Goal: Task Accomplishment & Management: Manage account settings

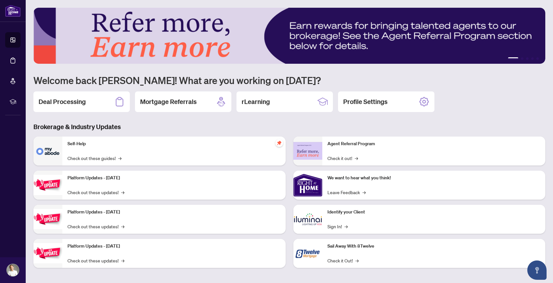
scroll to position [2, 0]
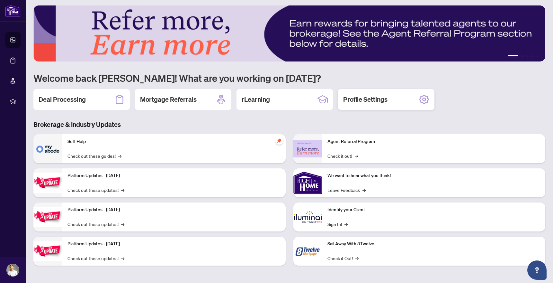
click at [366, 99] on h2 "Profile Settings" at bounding box center [365, 99] width 44 height 9
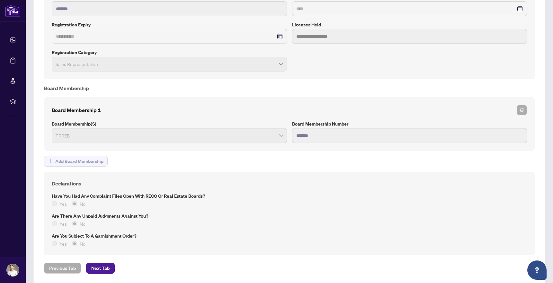
scroll to position [499, 0]
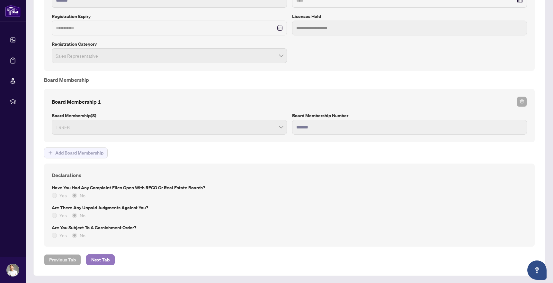
click at [110, 255] on button "Next Tab" at bounding box center [100, 259] width 29 height 11
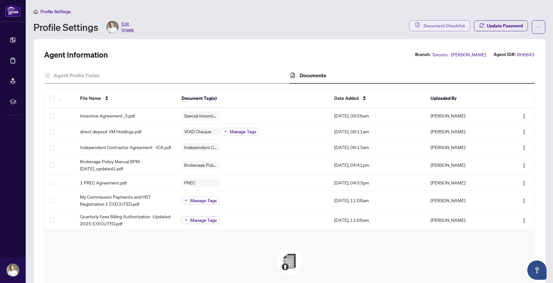
click at [441, 24] on span "Document Checklist" at bounding box center [444, 26] width 41 height 10
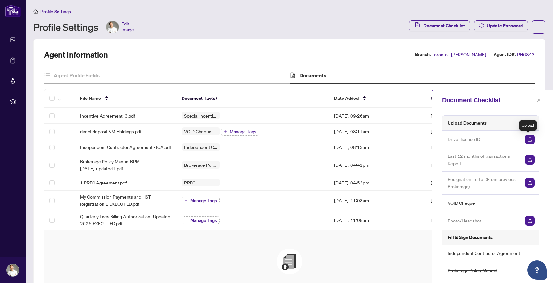
click at [529, 139] on img "button" at bounding box center [530, 139] width 10 height 10
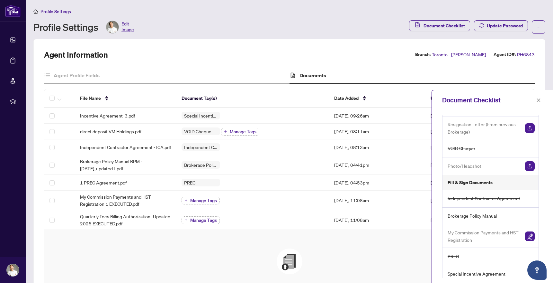
scroll to position [60, 0]
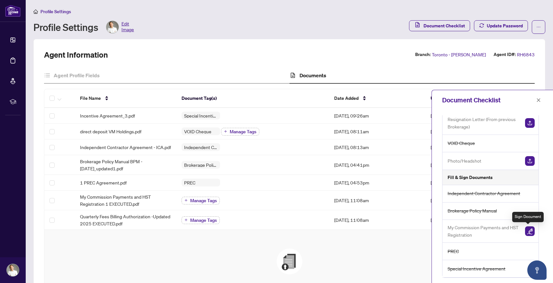
click at [526, 231] on img "button" at bounding box center [530, 231] width 10 height 10
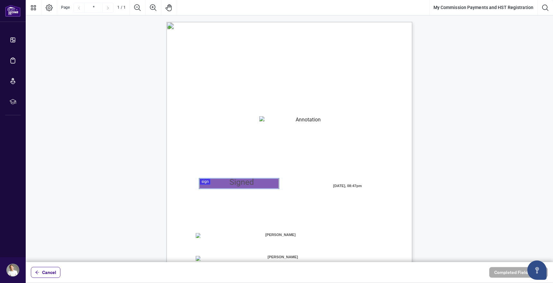
click at [251, 182] on div at bounding box center [290, 131] width 528 height 262
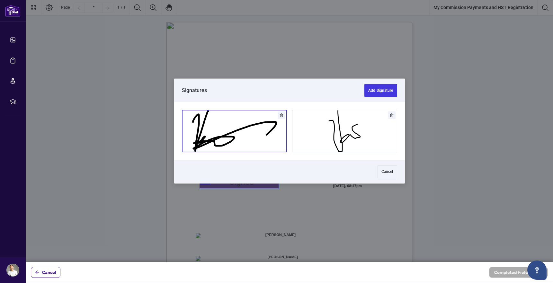
click at [238, 139] on button "Add Signature" at bounding box center [234, 131] width 104 height 42
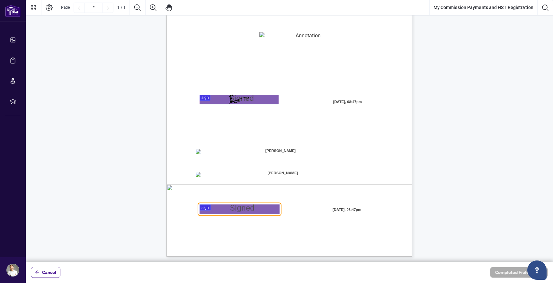
scroll to position [85, 0]
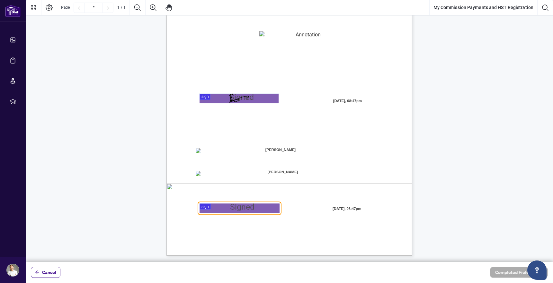
click at [264, 209] on div at bounding box center [290, 131] width 528 height 262
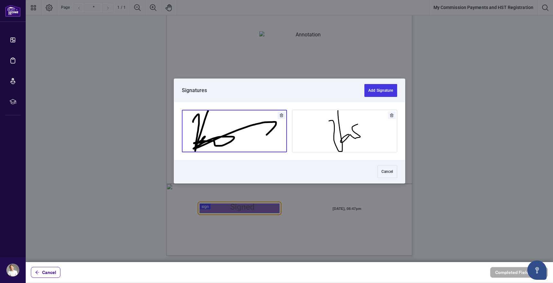
click at [267, 139] on button "Add Signature" at bounding box center [234, 131] width 104 height 42
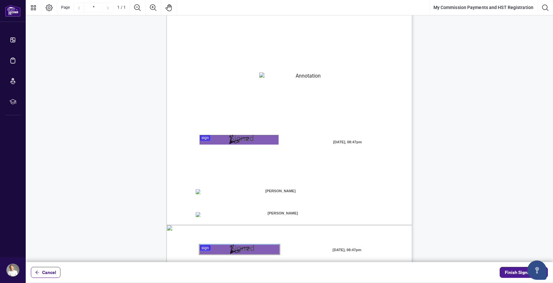
scroll to position [0, 0]
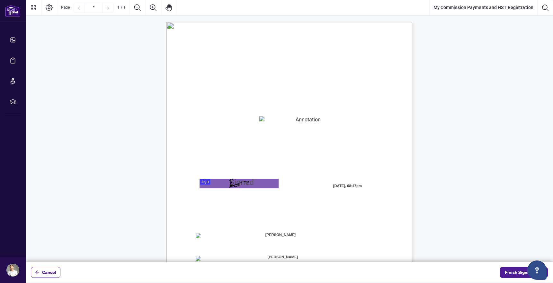
click at [298, 120] on textarea "01K2QF7R7S9GY1N5WN1RS844AS" at bounding box center [305, 121] width 93 height 10
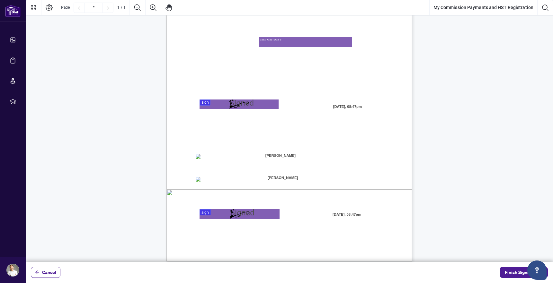
scroll to position [85, 0]
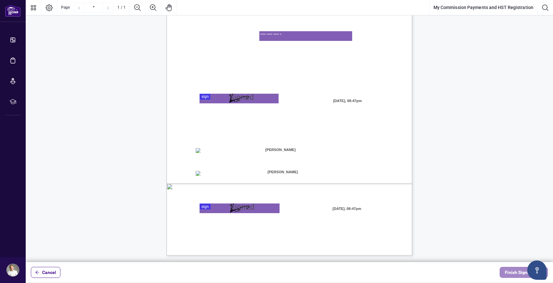
type textarea "**********"
click at [512, 272] on span "Finish Signing" at bounding box center [519, 272] width 29 height 10
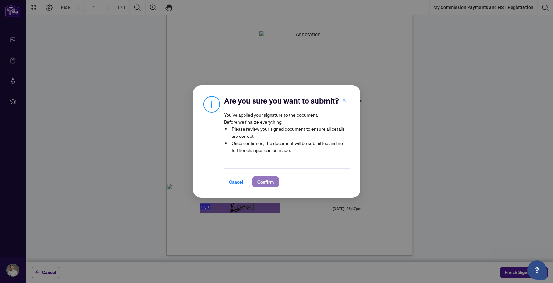
click at [266, 178] on span "Confirm" at bounding box center [266, 182] width 16 height 10
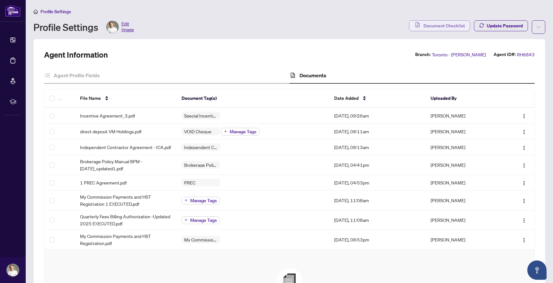
click at [446, 28] on span "Document Checklist" at bounding box center [444, 26] width 41 height 10
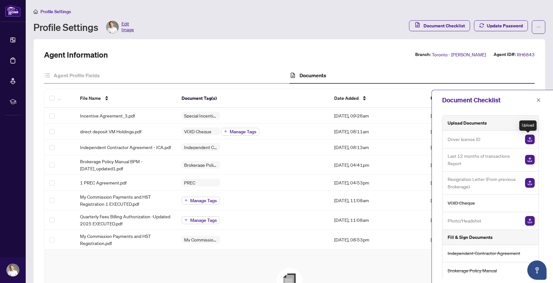
click at [528, 140] on img "button" at bounding box center [530, 139] width 10 height 10
click at [527, 139] on img "button" at bounding box center [530, 139] width 10 height 10
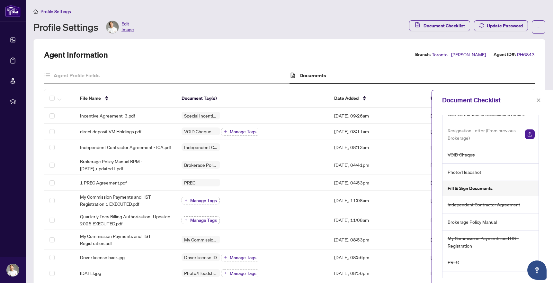
scroll to position [47, 0]
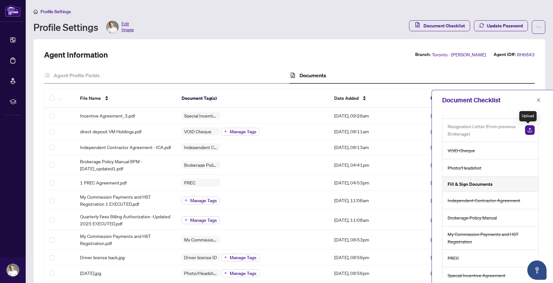
click at [526, 132] on img "button" at bounding box center [530, 130] width 10 height 10
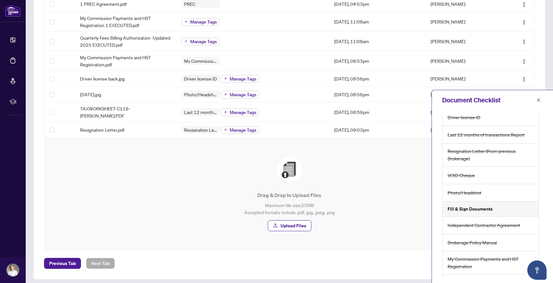
scroll to position [0, 0]
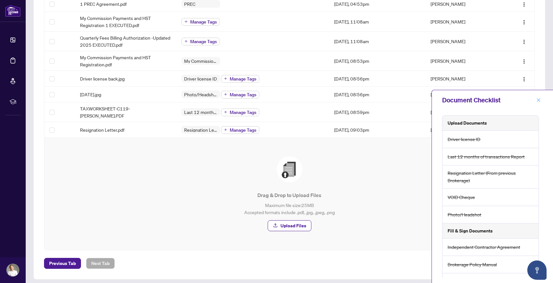
click at [541, 100] on button "button" at bounding box center [539, 100] width 8 height 8
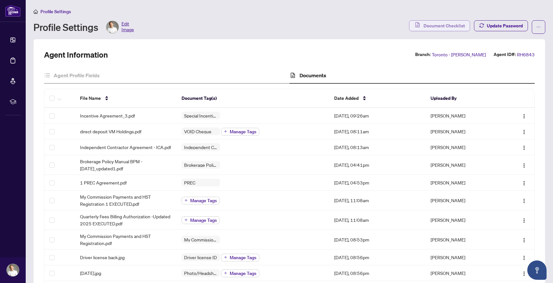
click at [429, 27] on span "Document Checklist" at bounding box center [444, 26] width 41 height 10
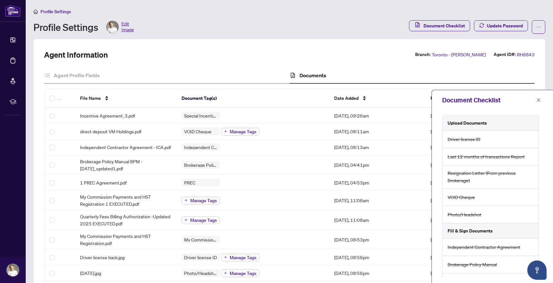
scroll to position [53, 0]
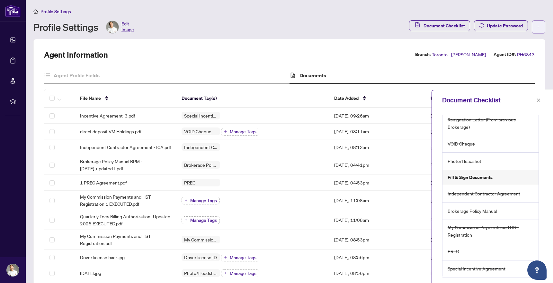
click at [537, 28] on icon "ellipsis" at bounding box center [539, 27] width 5 height 5
click at [276, 42] on div "Agent Information Branch: [GEOGRAPHIC_DATA] - [PERSON_NAME] Agent ID#: RH6843 A…" at bounding box center [289, 248] width 512 height 419
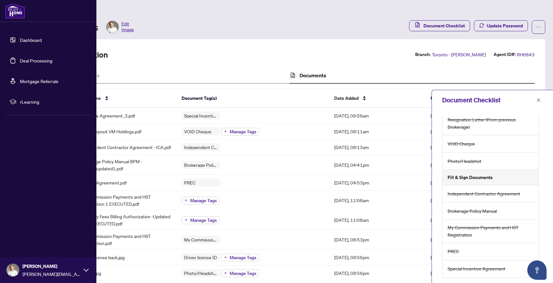
click at [28, 40] on link "Dashboard" at bounding box center [31, 40] width 22 height 6
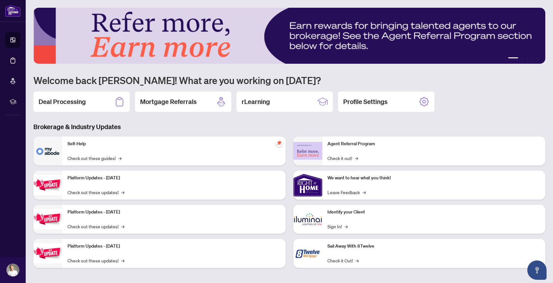
click at [186, 153] on div "Self-Help Check out these guides! →" at bounding box center [173, 150] width 223 height 29
click at [109, 159] on link "Check out these guides! →" at bounding box center [95, 157] width 54 height 7
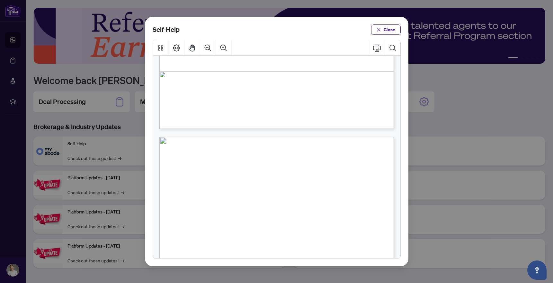
scroll to position [280, 0]
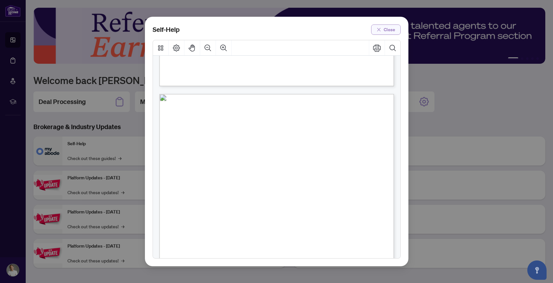
click at [387, 31] on span "Close" at bounding box center [390, 29] width 12 height 10
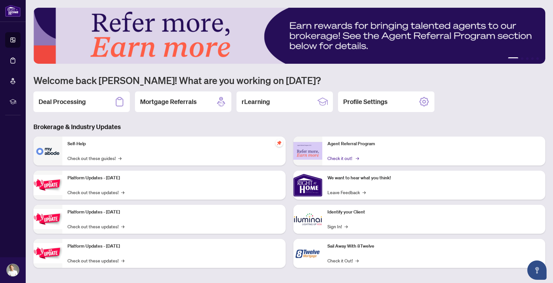
click at [344, 160] on link "Check it out! →" at bounding box center [343, 157] width 31 height 7
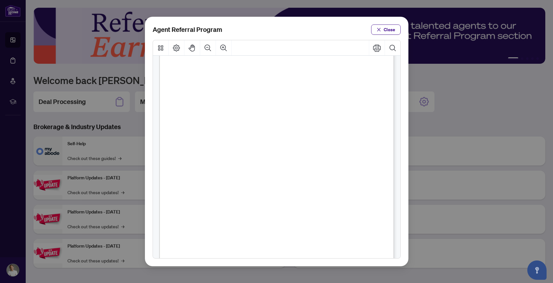
scroll to position [114, 0]
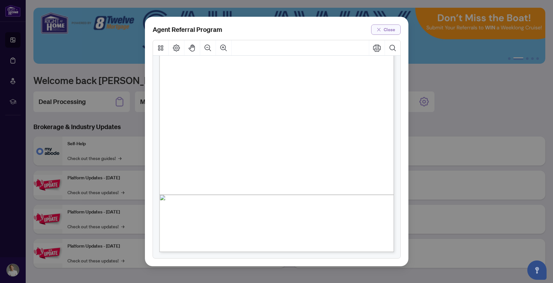
click at [384, 33] on span "Close" at bounding box center [390, 29] width 12 height 10
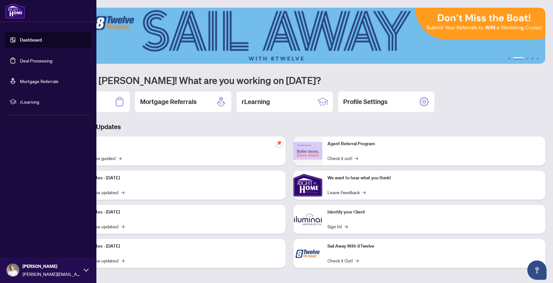
click at [39, 63] on link "Deal Processing" at bounding box center [36, 61] width 32 height 6
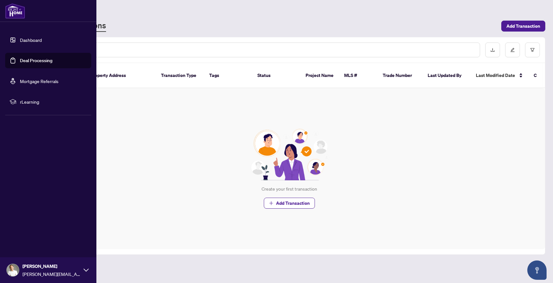
click at [38, 81] on link "Mortgage Referrals" at bounding box center [39, 81] width 39 height 6
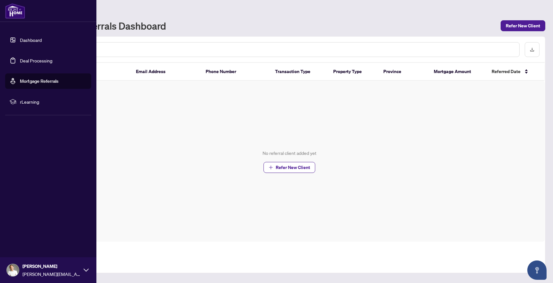
click at [31, 105] on li "rLearning" at bounding box center [48, 101] width 86 height 15
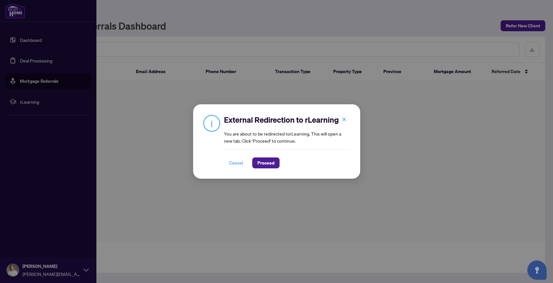
click at [232, 162] on span "Cancel" at bounding box center [236, 163] width 14 height 10
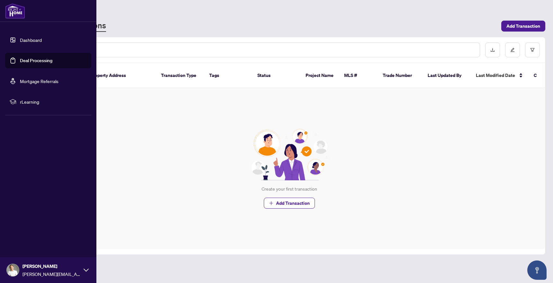
click at [23, 12] on img at bounding box center [15, 10] width 20 height 15
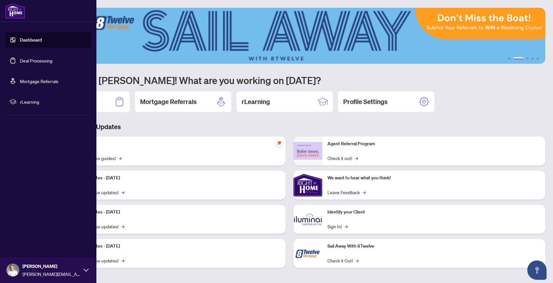
click at [13, 11] on img at bounding box center [15, 10] width 20 height 15
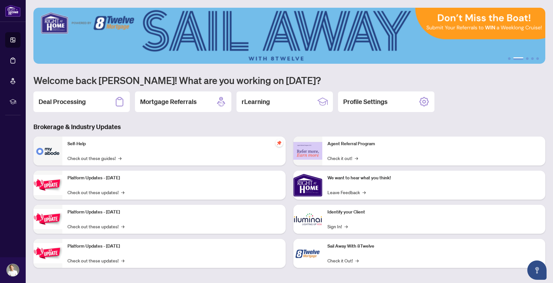
scroll to position [2, 0]
